Goal: Task Accomplishment & Management: Use online tool/utility

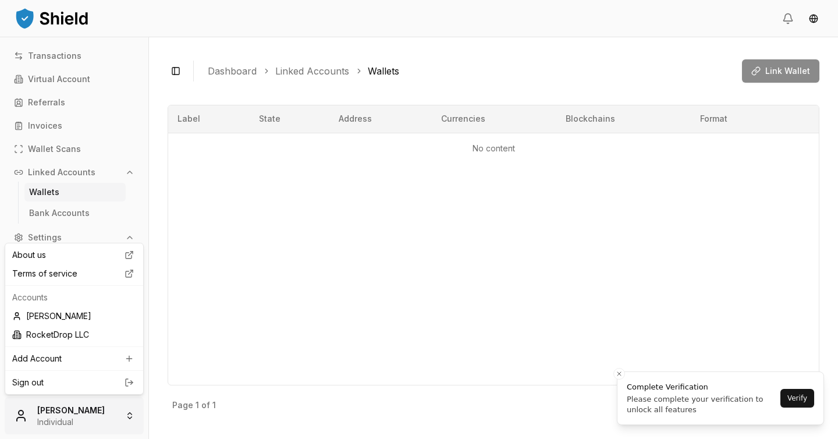
click at [128, 417] on html "Transactions Virtual Account Referrals Invoices Wallet Scans Linked Accounts Wa…" at bounding box center [419, 219] width 838 height 439
click at [92, 339] on div "RocketDrop LLC" at bounding box center [74, 334] width 133 height 19
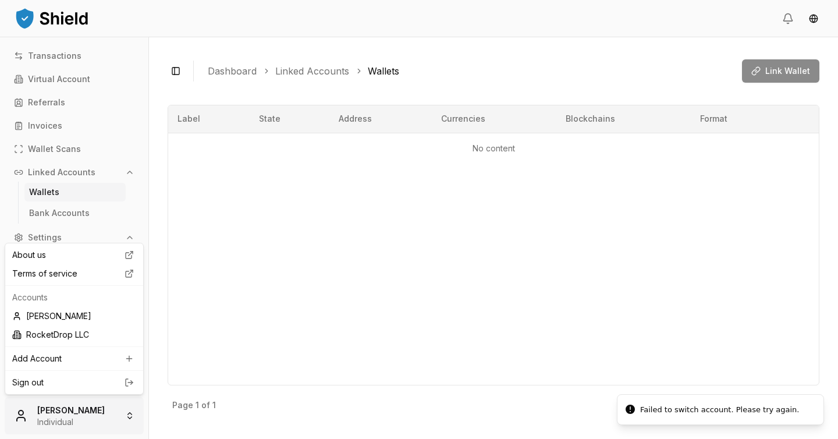
click at [126, 413] on html "Transactions Virtual Account Referrals Invoices Wallet Scans Linked Accounts Wa…" at bounding box center [419, 219] width 838 height 439
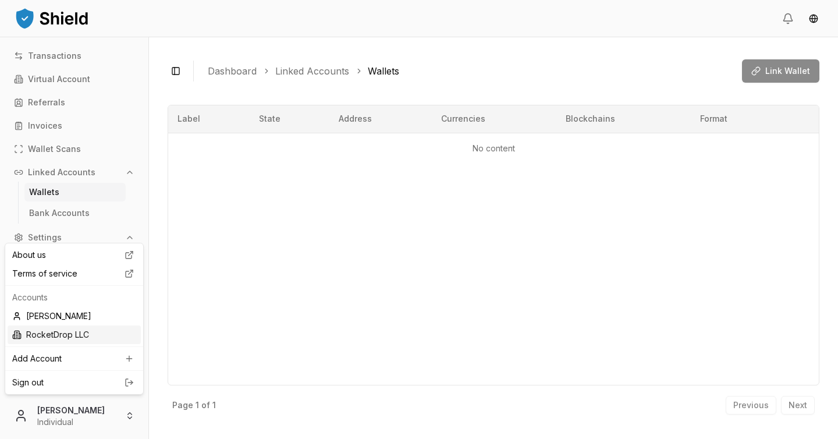
click at [73, 338] on div "RocketDrop LLC" at bounding box center [74, 334] width 133 height 19
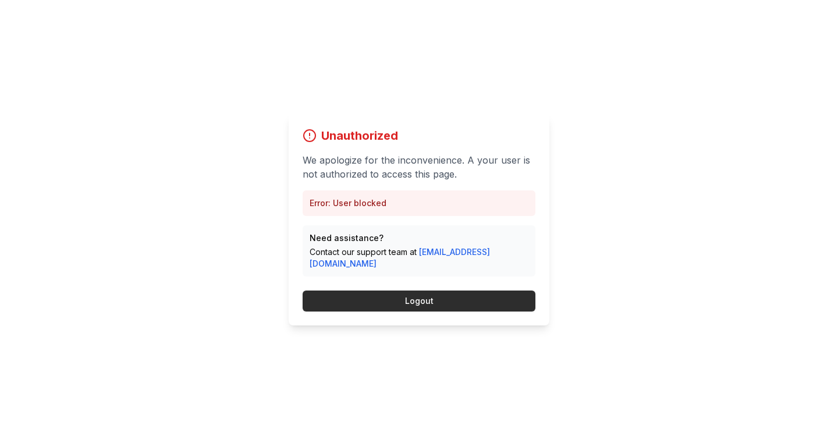
click at [467, 297] on button "Logout" at bounding box center [419, 300] width 233 height 21
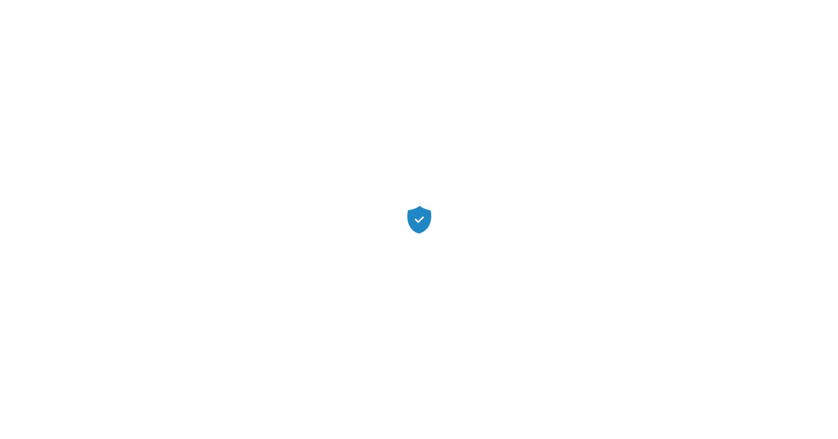
click at [414, 293] on div at bounding box center [419, 219] width 838 height 439
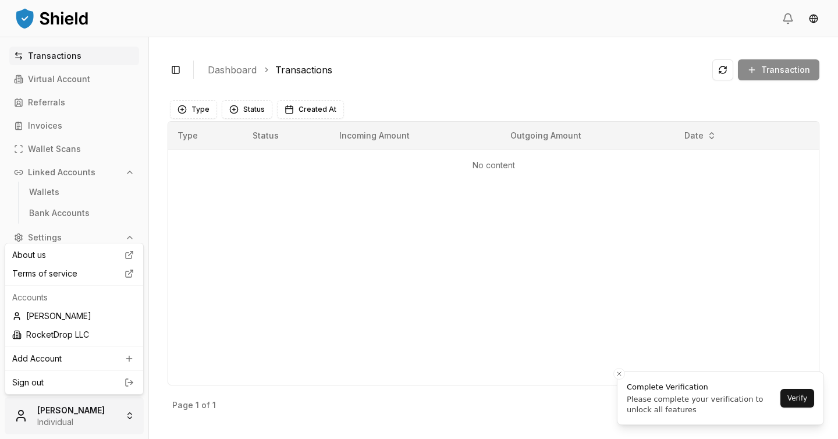
click at [129, 416] on html "Transactions Virtual Account Referrals Invoices Wallet Scans Linked Accounts Wa…" at bounding box center [419, 219] width 838 height 439
click at [55, 334] on div "RocketDrop LLC" at bounding box center [74, 334] width 133 height 19
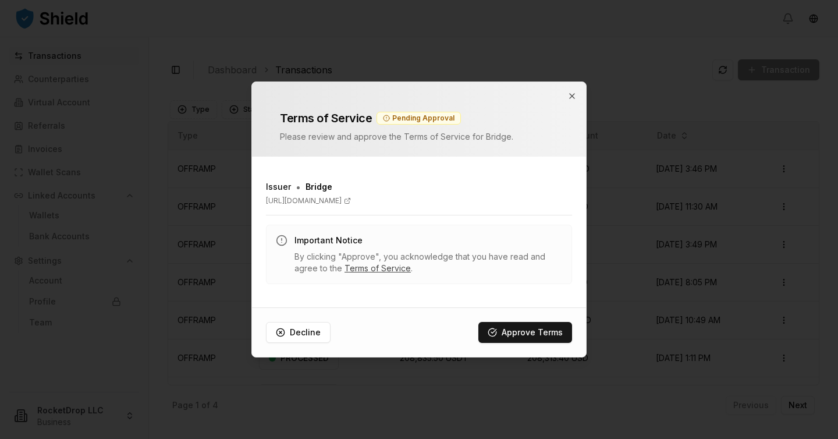
click at [360, 270] on link "Terms of Service" at bounding box center [378, 268] width 66 height 10
click at [572, 94] on icon "button" at bounding box center [572, 95] width 9 height 9
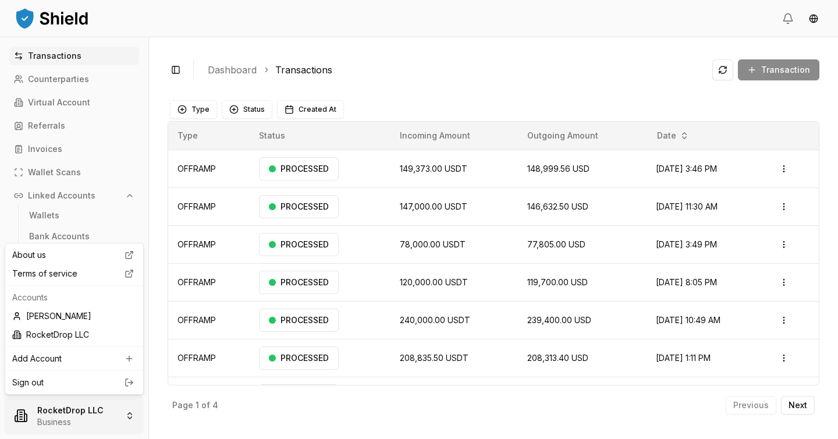
click at [120, 407] on html "Transactions Counterparties Virtual Account Referrals Invoices Wallet Scans Lin…" at bounding box center [419, 219] width 838 height 439
click at [71, 322] on div "Jimmy Haddad" at bounding box center [74, 316] width 133 height 19
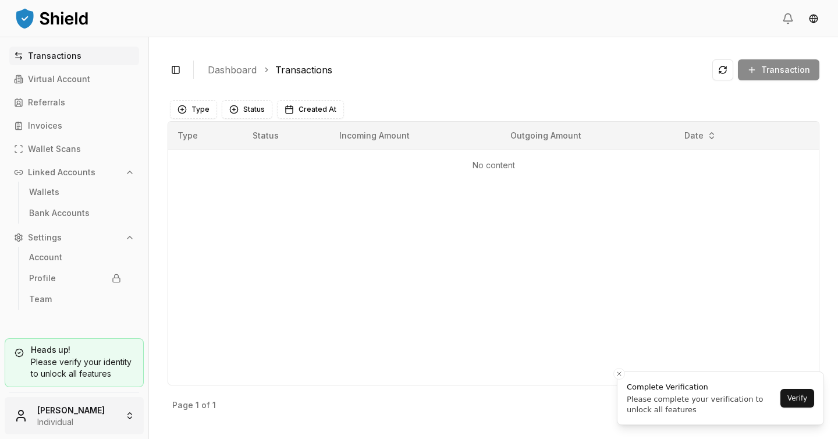
click at [115, 415] on html "Transactions Virtual Account Referrals Invoices Wallet Scans Linked Accounts Wa…" at bounding box center [419, 219] width 838 height 439
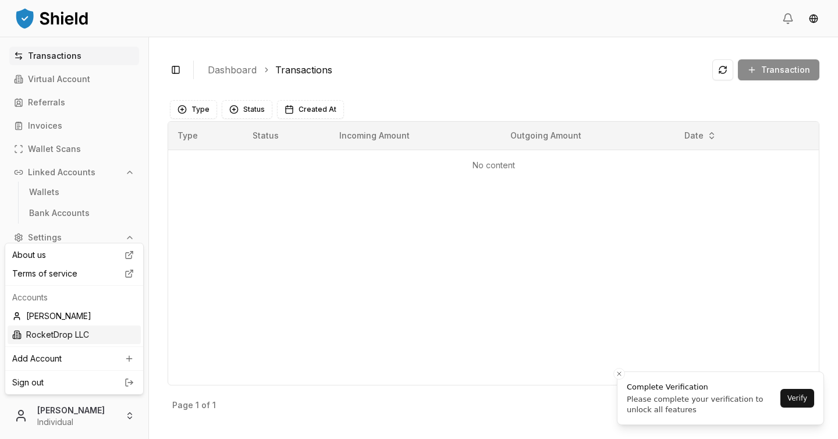
click at [69, 327] on div "RocketDrop LLC" at bounding box center [74, 334] width 133 height 19
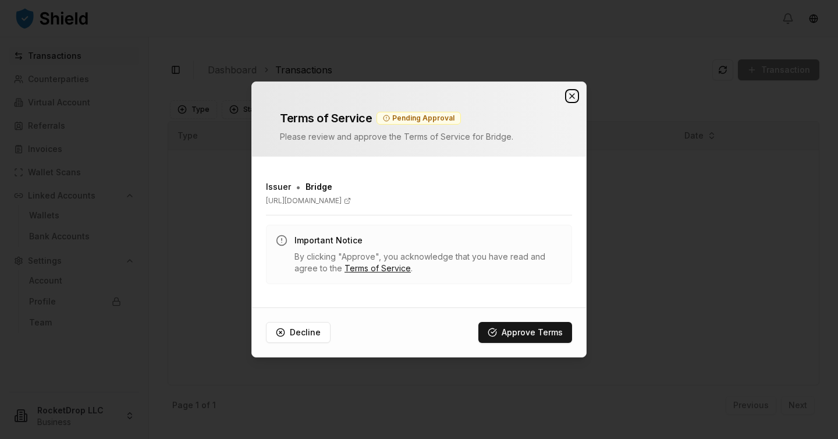
click at [573, 95] on icon "button" at bounding box center [572, 95] width 9 height 9
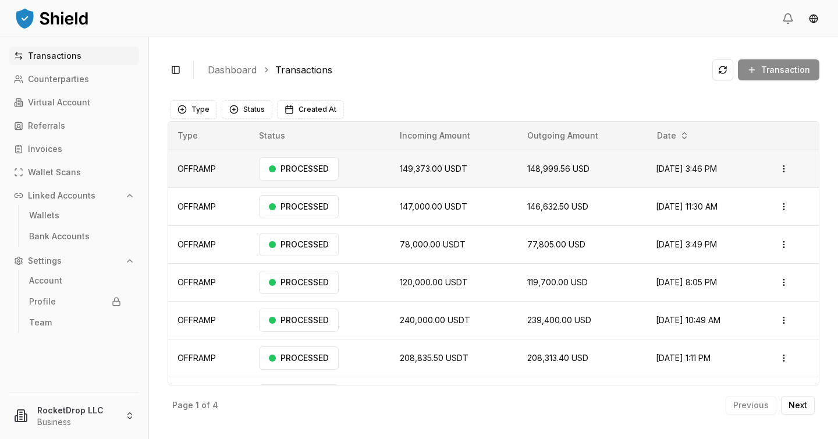
click at [656, 168] on span "Aug 20, 2025, 3:46 PM" at bounding box center [686, 169] width 61 height 10
click at [776, 172] on html "Transactions Counterparties Virtual Account Referrals Invoices Wallet Scans Lin…" at bounding box center [419, 219] width 838 height 439
click at [712, 170] on html "Transactions Counterparties Virtual Account Referrals Invoices Wallet Scans Lin…" at bounding box center [419, 219] width 838 height 439
click at [777, 166] on html "Transactions Counterparties Virtual Account Referrals Invoices Wallet Scans Lin…" at bounding box center [419, 219] width 838 height 439
click at [751, 214] on p "View Details" at bounding box center [742, 214] width 43 height 7
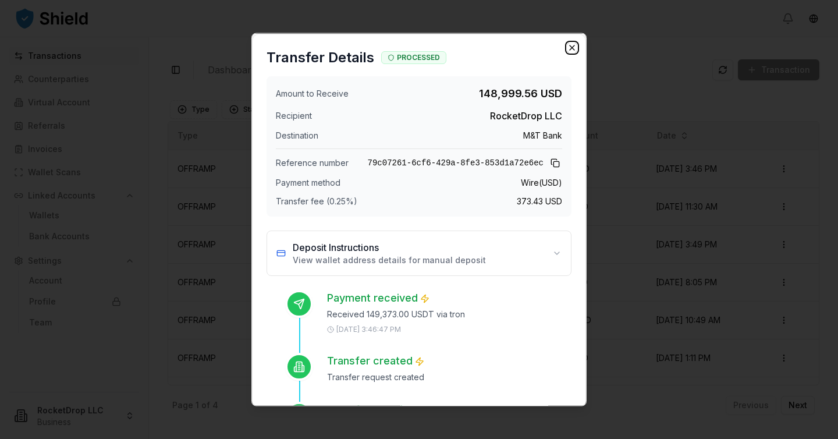
click at [568, 50] on icon "button" at bounding box center [572, 47] width 9 height 9
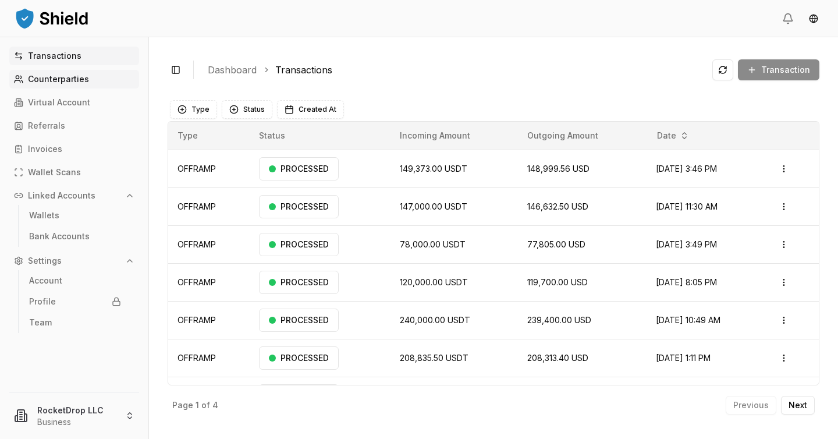
click at [69, 86] on link "Counterparties" at bounding box center [74, 79] width 130 height 19
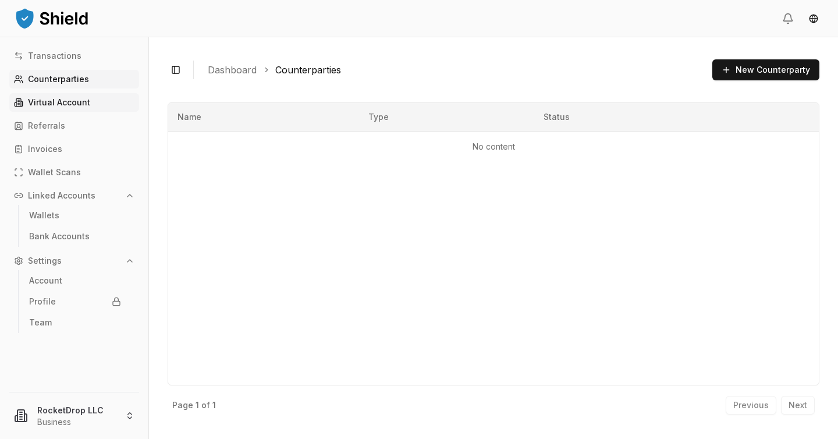
click at [44, 104] on p "Virtual Account" at bounding box center [59, 102] width 62 height 8
